Goal: Task Accomplishment & Management: Use online tool/utility

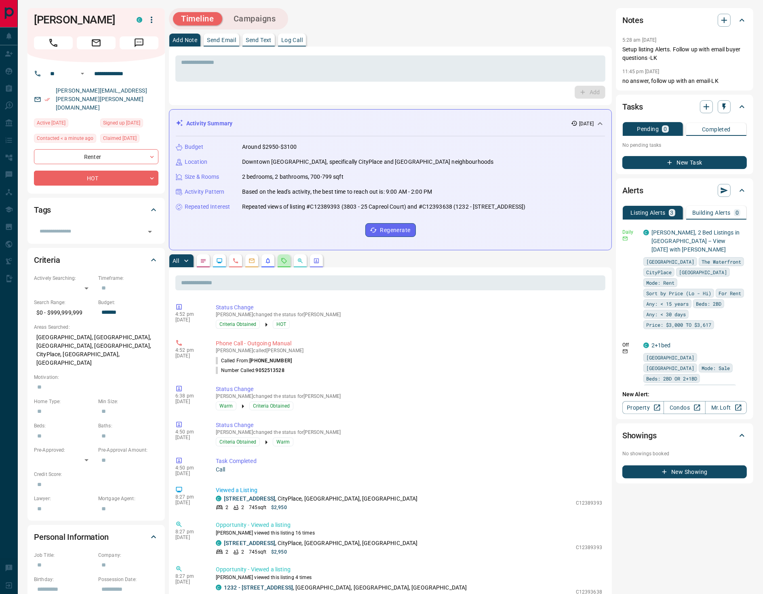
click at [279, 258] on button "button" at bounding box center [284, 260] width 13 height 13
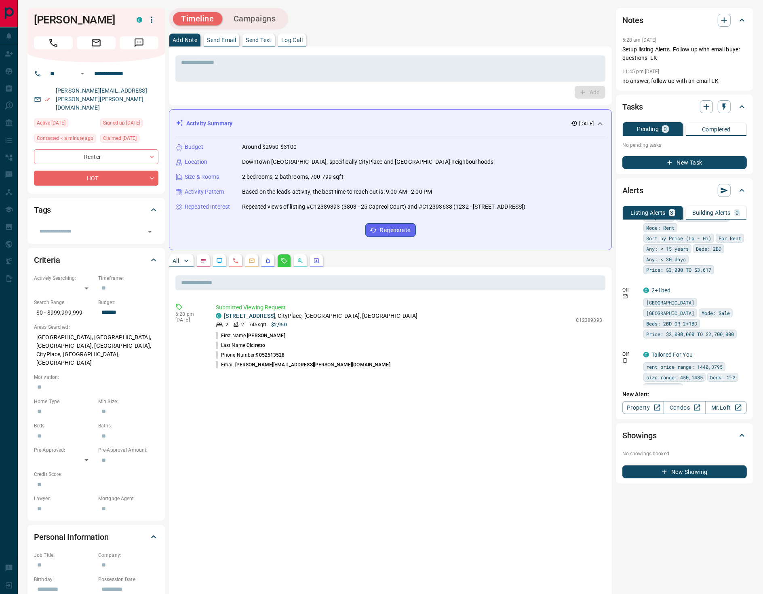
click at [295, 31] on div "Timeline Campaigns Add Note Send Email Send Text Log Call * ​ Add Activity Summ…" at bounding box center [390, 435] width 443 height 855
click at [295, 44] on button "Log Call" at bounding box center [292, 40] width 28 height 13
click at [595, 89] on button "Log Call" at bounding box center [589, 92] width 32 height 13
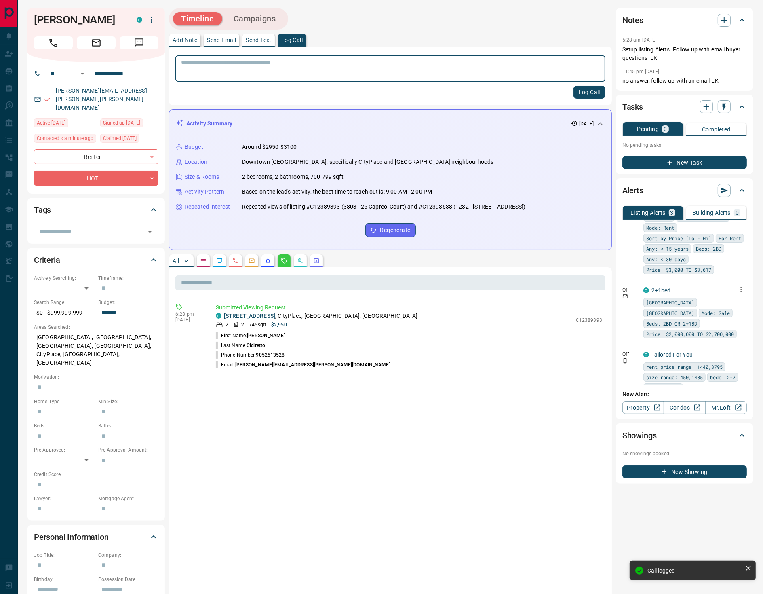
scroll to position [29, 0]
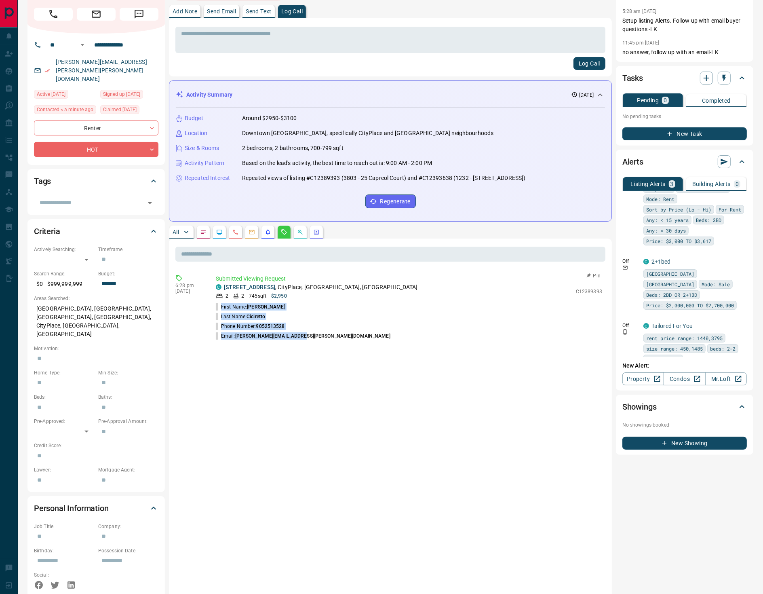
drag, startPoint x: 302, startPoint y: 332, endPoint x: 232, endPoint y: 306, distance: 74.4
click at [223, 306] on ul "First Name: [PERSON_NAME] Last Name: [PERSON_NAME] Phone Number: [PHONE_NUMBER]…" at bounding box center [409, 321] width 386 height 39
drag, startPoint x: 226, startPoint y: 303, endPoint x: 222, endPoint y: 301, distance: 4.2
click at [225, 303] on p "First Name: [PERSON_NAME]" at bounding box center [251, 306] width 70 height 7
drag, startPoint x: 220, startPoint y: 301, endPoint x: 298, endPoint y: 332, distance: 84.1
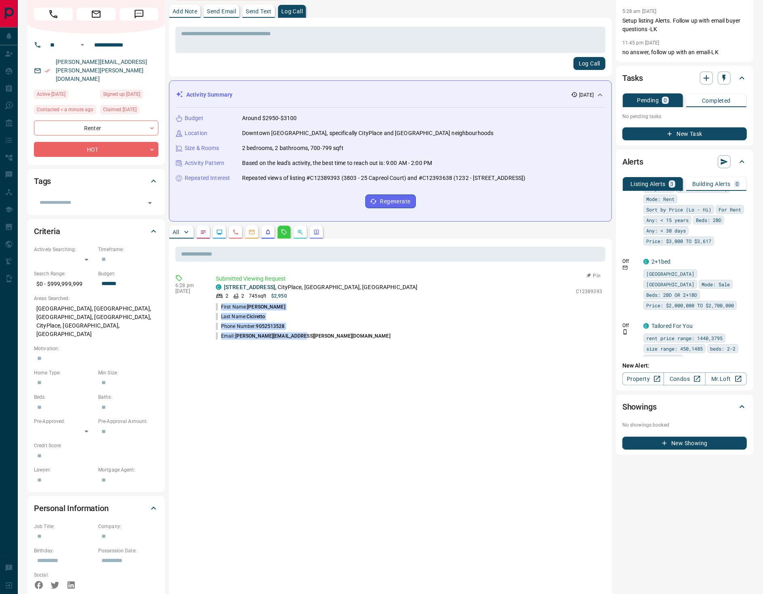
click at [298, 333] on ul "First Name: [PERSON_NAME] Last Name: [PERSON_NAME] Phone Number: [PHONE_NUMBER]…" at bounding box center [409, 321] width 386 height 39
copy ul "First Name: [PERSON_NAME] Last Name: [PERSON_NAME] Phone Number: [PHONE_NUMBER]…"
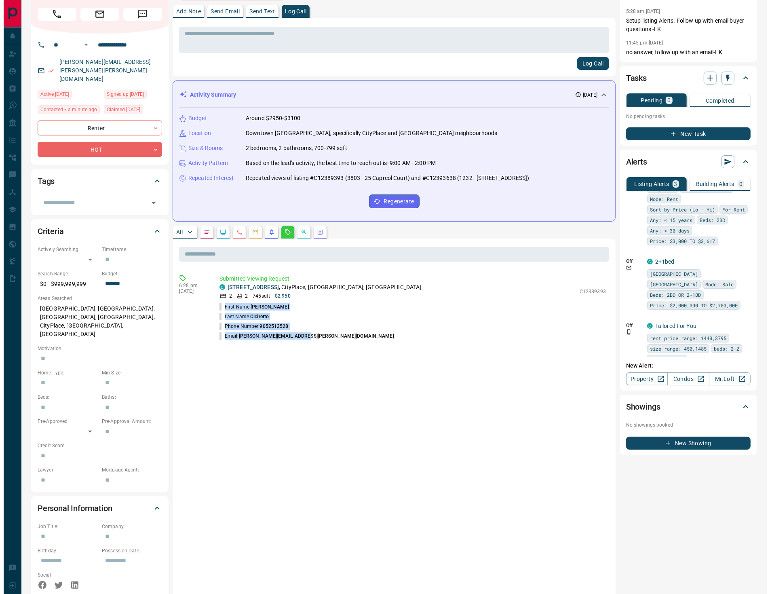
scroll to position [0, 0]
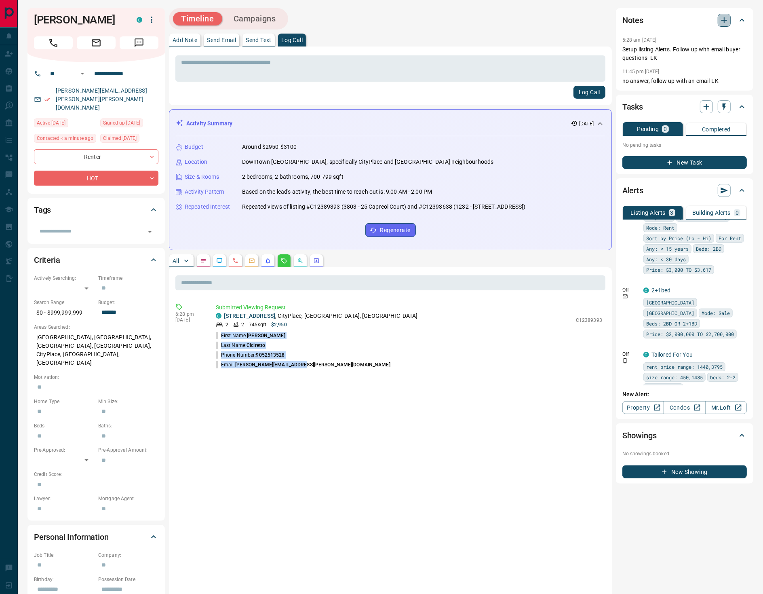
click at [726, 17] on icon "button" at bounding box center [724, 20] width 10 height 10
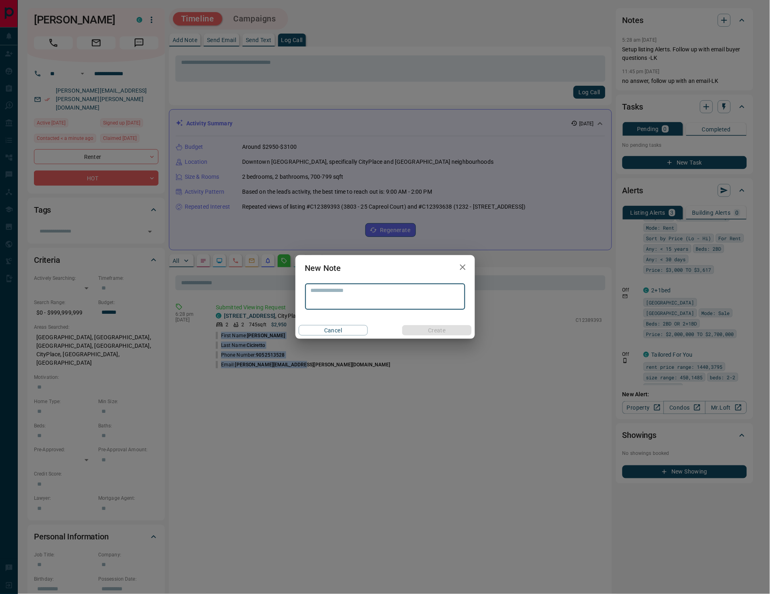
click at [322, 300] on textarea at bounding box center [385, 296] width 149 height 19
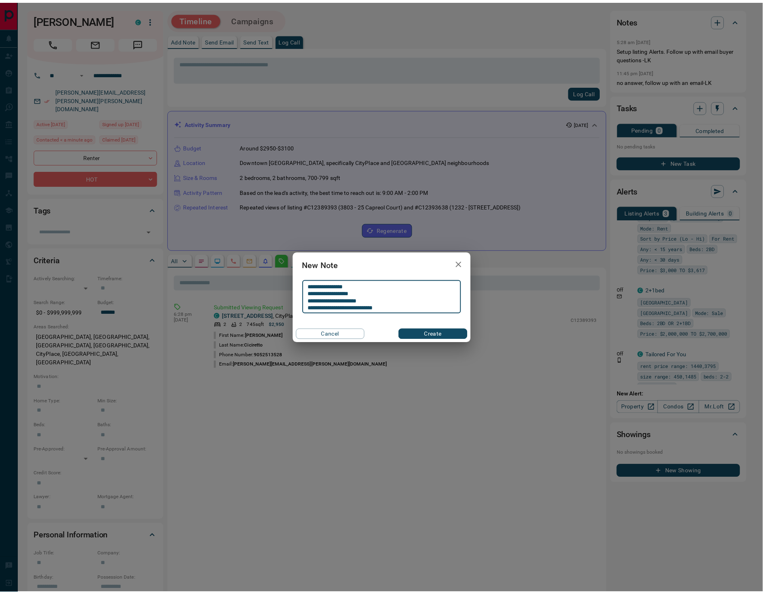
scroll to position [0, 0]
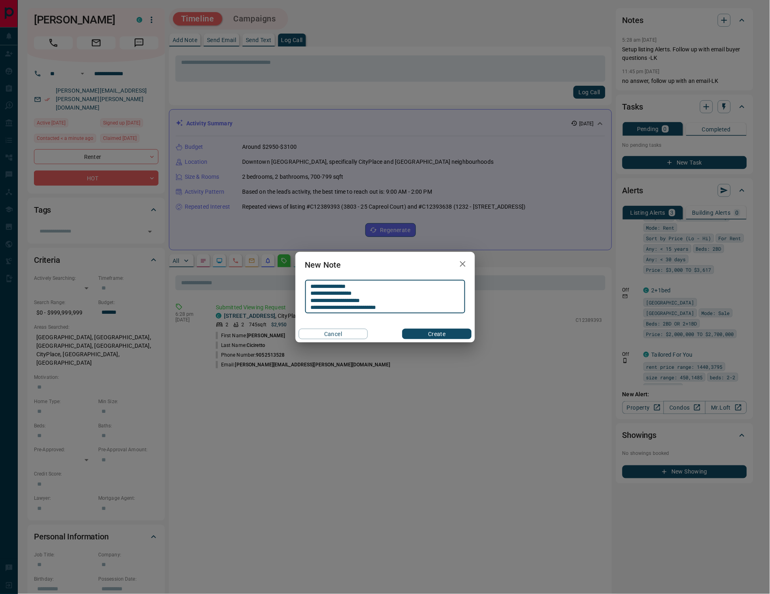
type textarea "**********"
click at [427, 331] on button "Create" at bounding box center [436, 334] width 69 height 11
